Goal: Task Accomplishment & Management: Complete application form

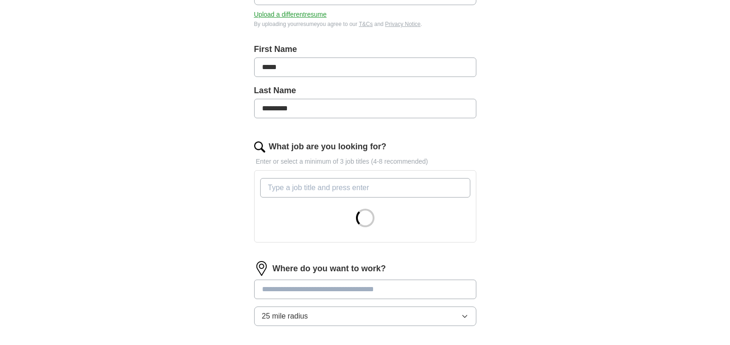
scroll to position [171, 0]
click at [282, 185] on input "What job are you looking for?" at bounding box center [365, 186] width 210 height 19
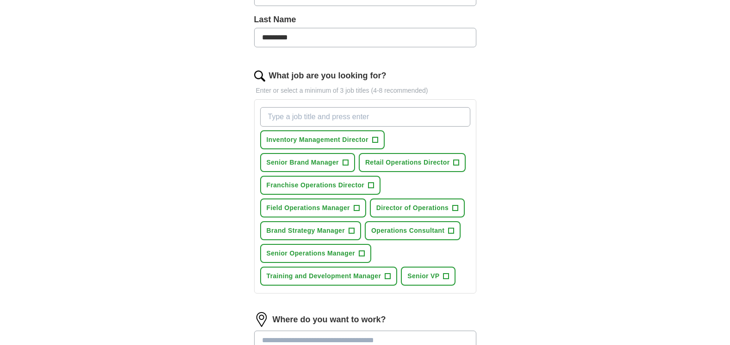
scroll to position [242, 0]
click at [454, 160] on span "+" at bounding box center [457, 161] width 6 height 7
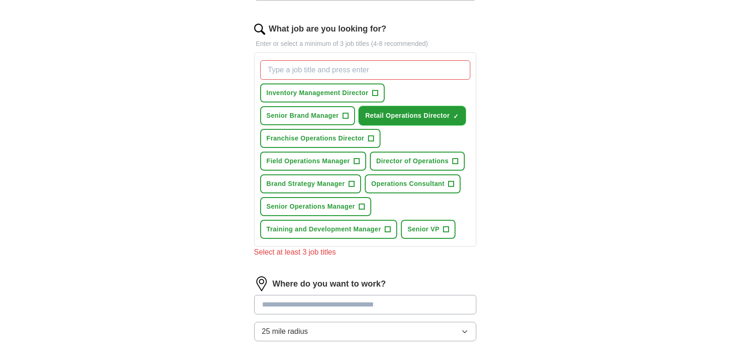
scroll to position [293, 0]
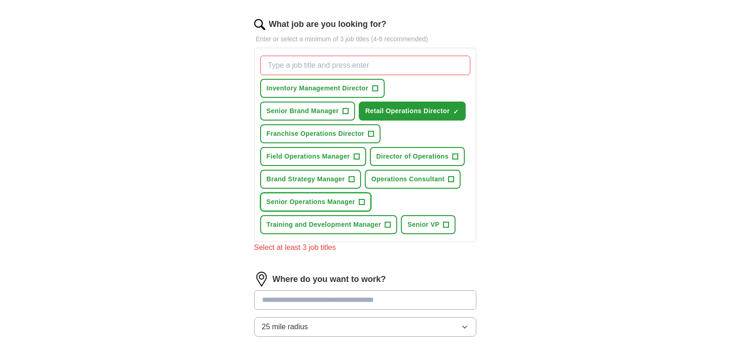
click at [280, 201] on span "Senior Operations Manager" at bounding box center [311, 202] width 89 height 10
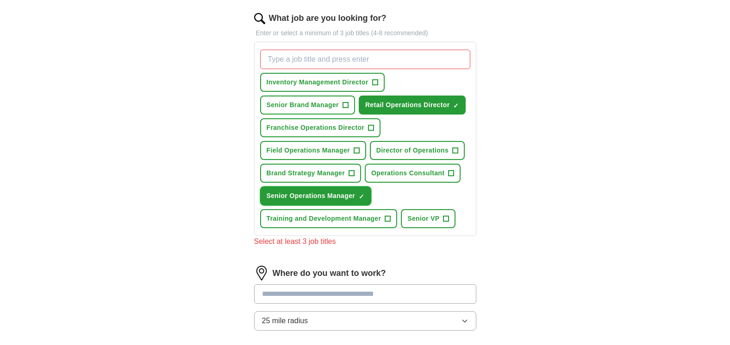
scroll to position [298, 0]
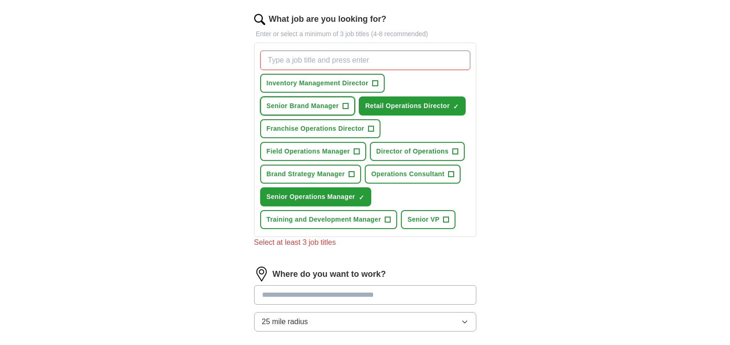
click at [274, 102] on span "Senior Brand Manager" at bounding box center [303, 106] width 72 height 10
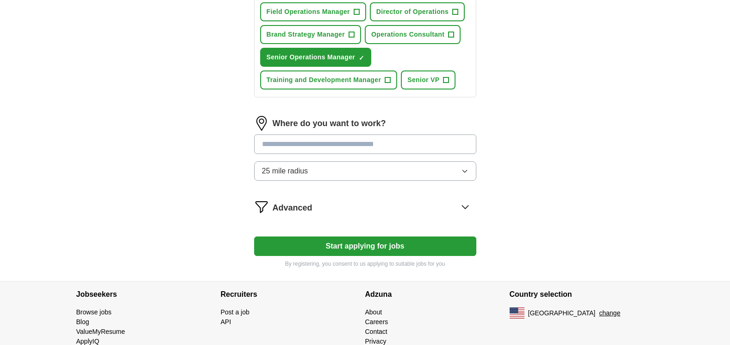
scroll to position [447, 0]
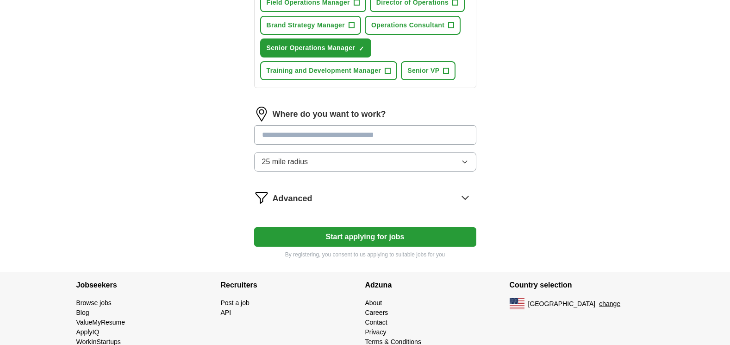
click at [274, 139] on input at bounding box center [365, 134] width 222 height 19
type input "**********"
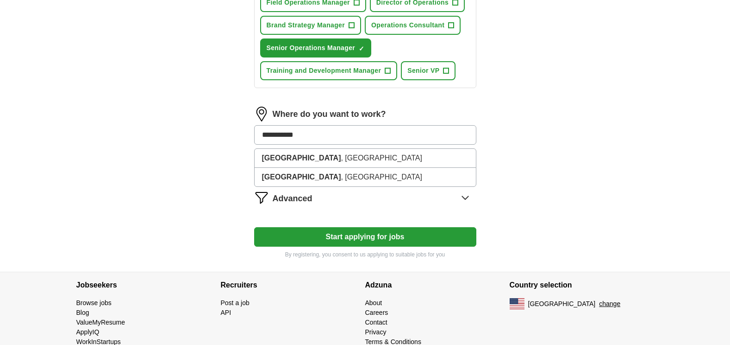
click at [279, 159] on strong "Minneapolis" at bounding box center [301, 158] width 79 height 8
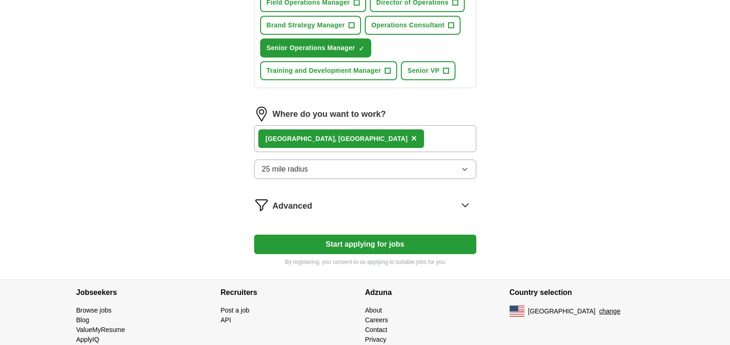
click at [285, 248] on button "Start applying for jobs" at bounding box center [365, 243] width 222 height 19
select select "**"
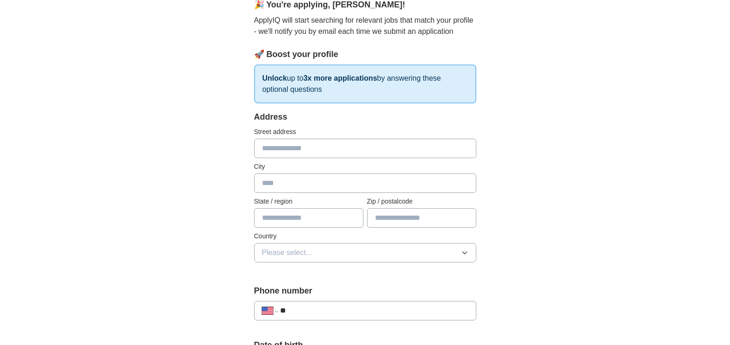
scroll to position [0, 0]
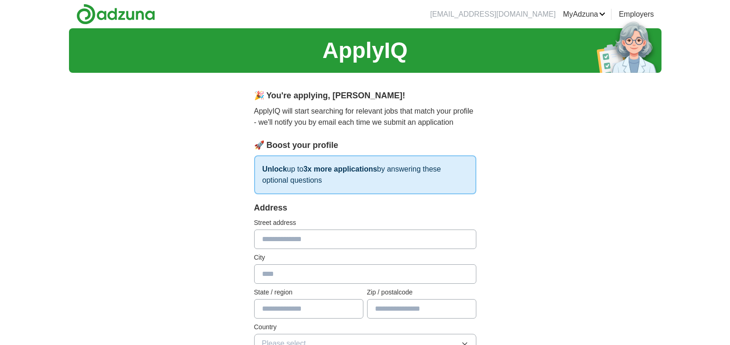
click at [122, 13] on img at bounding box center [115, 14] width 79 height 21
